Goal: Connect with others: Connect with others

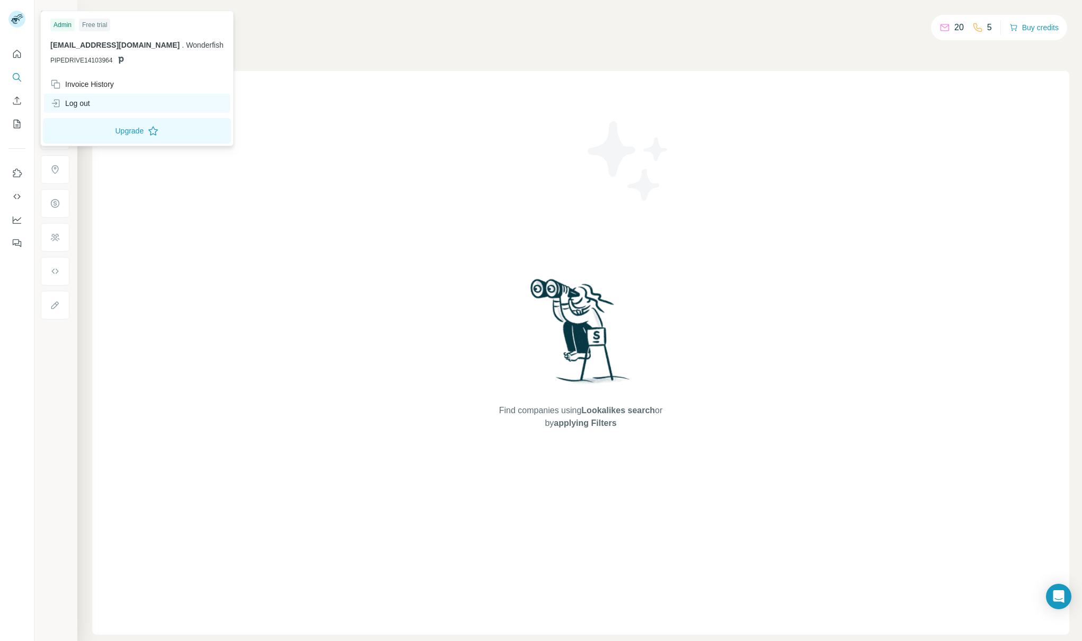
click at [78, 103] on div "Log out" at bounding box center [70, 103] width 40 height 11
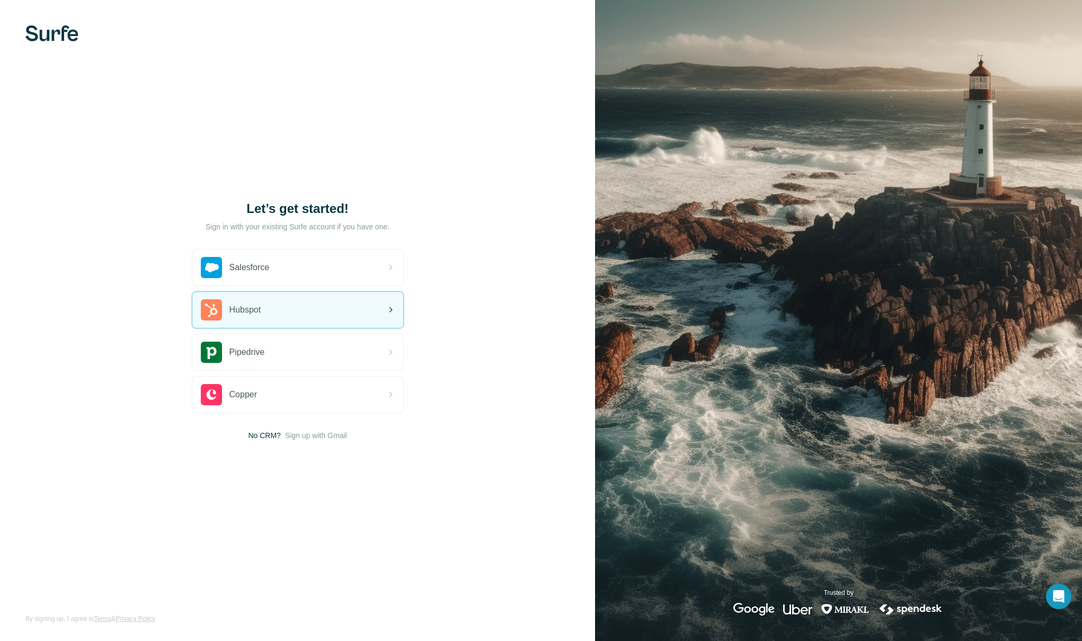
click at [294, 316] on div "Hubspot" at bounding box center [297, 310] width 211 height 36
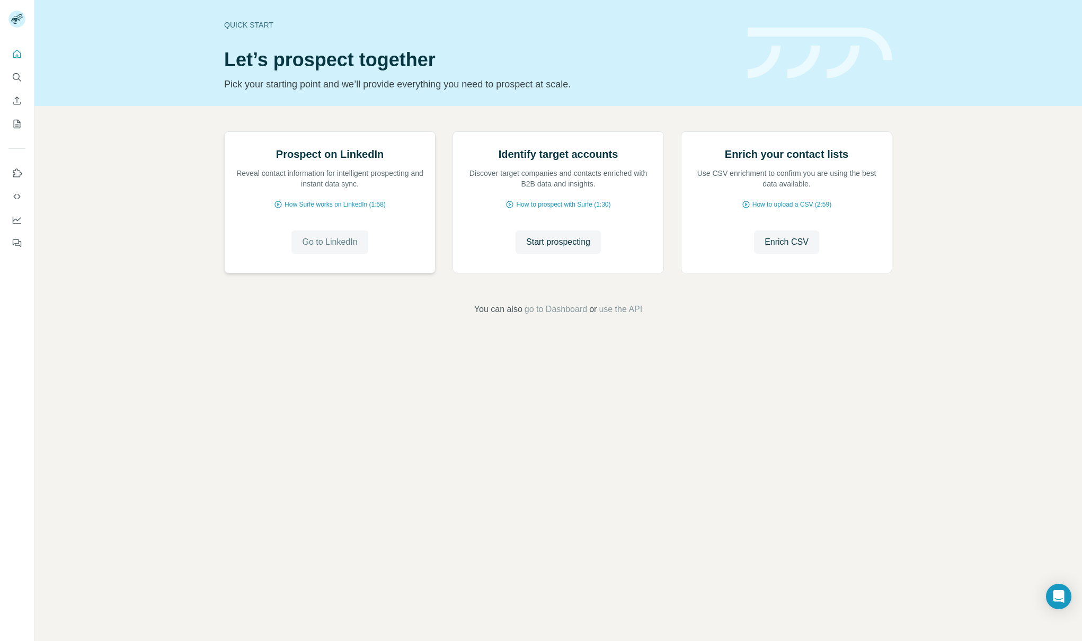
click at [339, 249] on span "Go to LinkedIn" at bounding box center [329, 242] width 55 height 13
